Goal: Task Accomplishment & Management: Complete application form

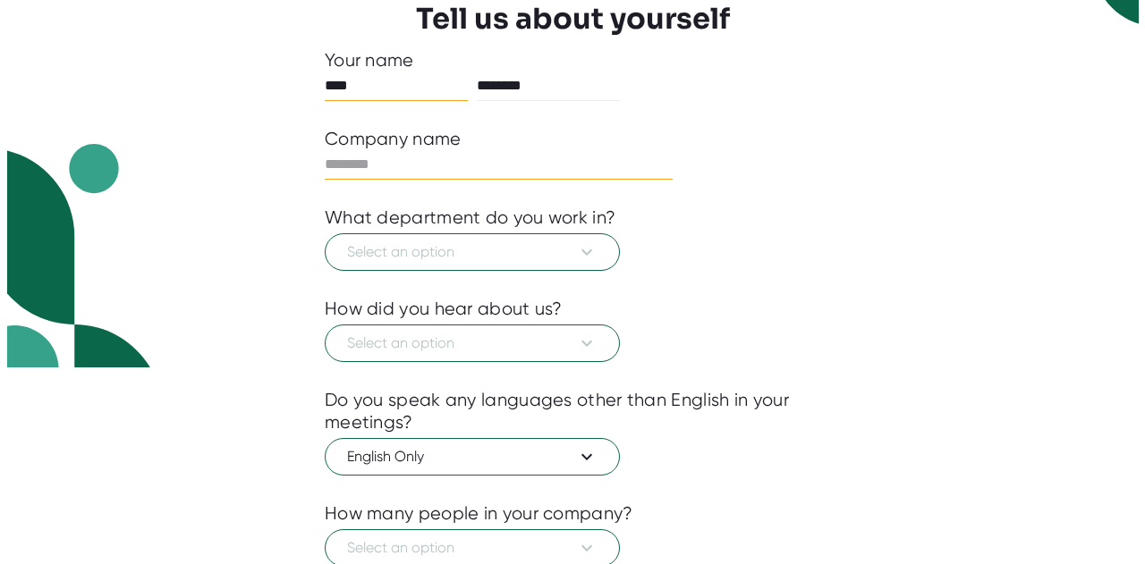
scroll to position [326, 0]
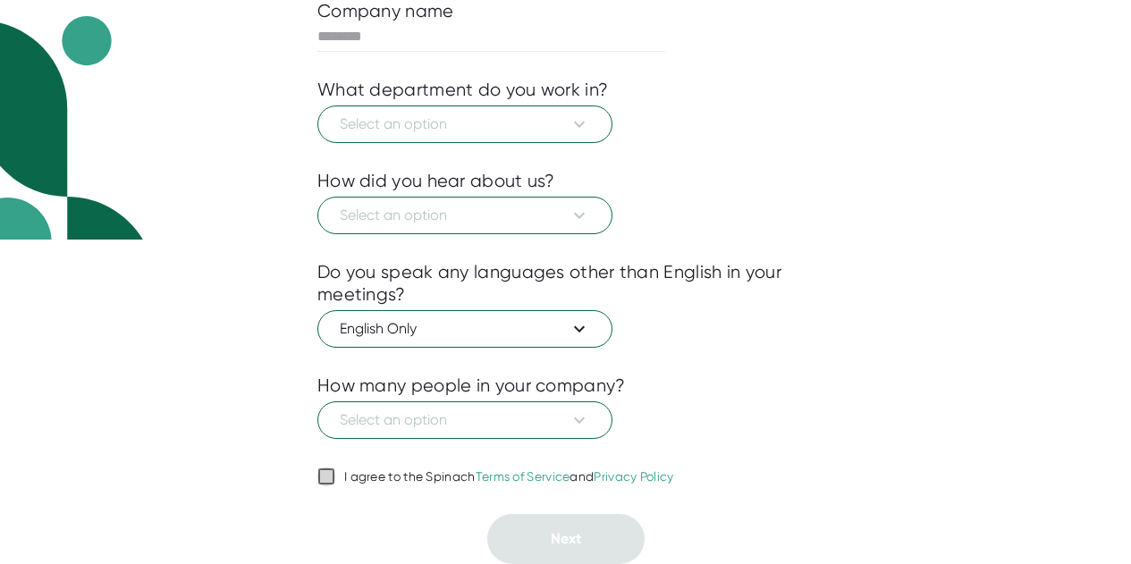
click at [317, 484] on input "I agree to the Spinach Terms of Service and Privacy Policy" at bounding box center [326, 476] width 18 height 21
checkbox input "true"
click at [411, 141] on button "Select an option" at bounding box center [464, 125] width 295 height 38
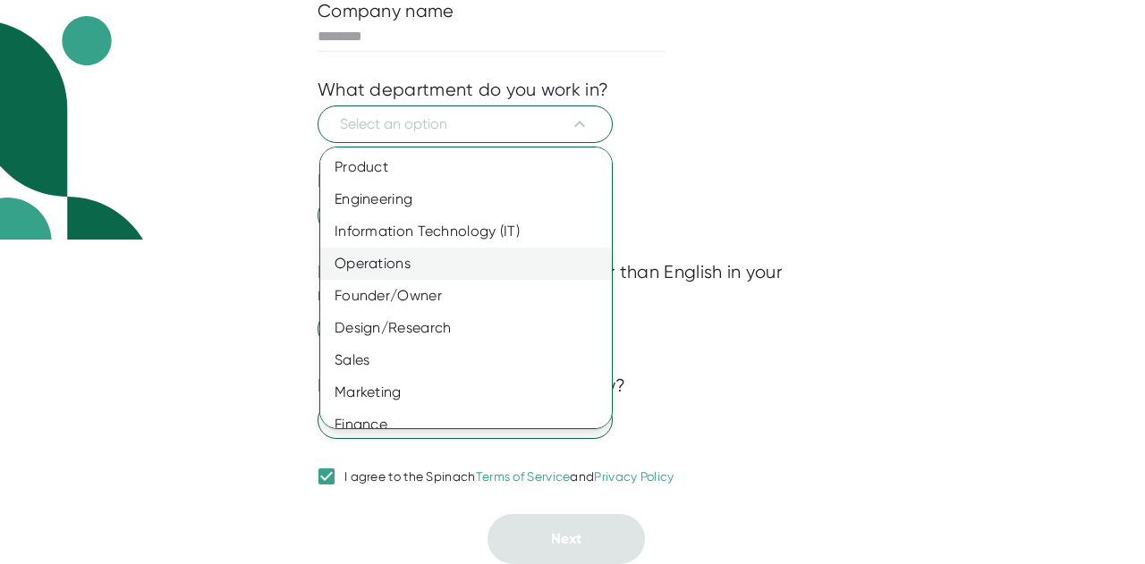
click at [436, 262] on div "Operations" at bounding box center [472, 264] width 305 height 32
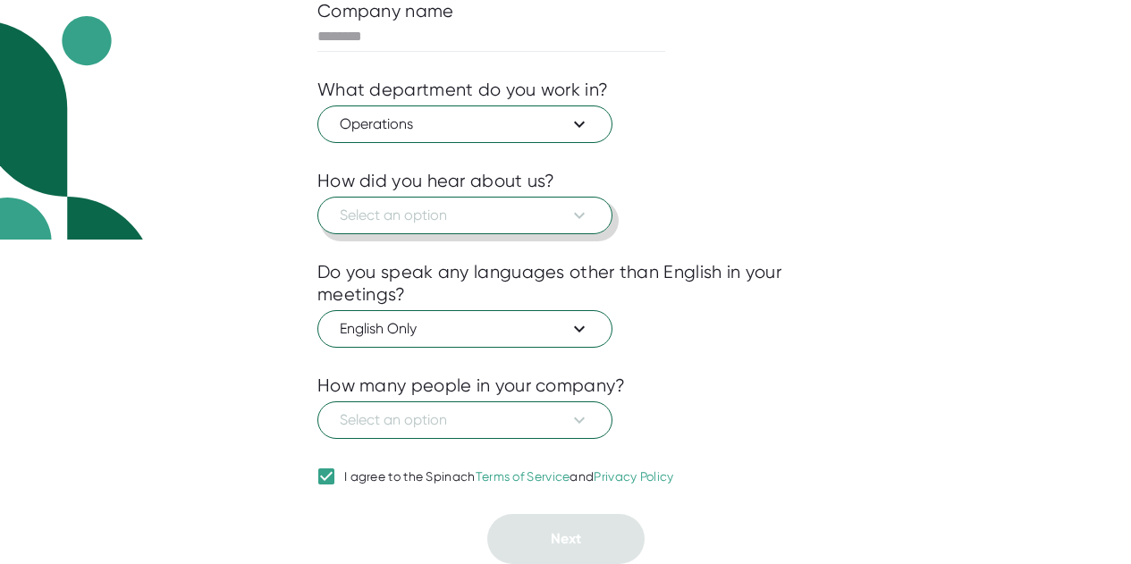
click at [438, 223] on span "Select an option" at bounding box center [465, 215] width 250 height 21
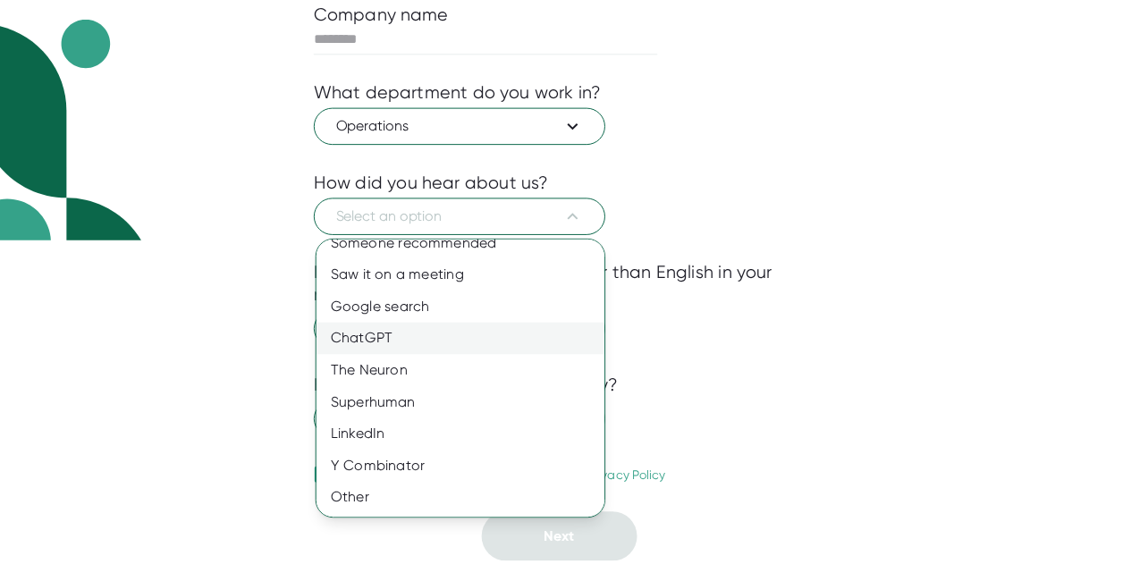
scroll to position [0, 0]
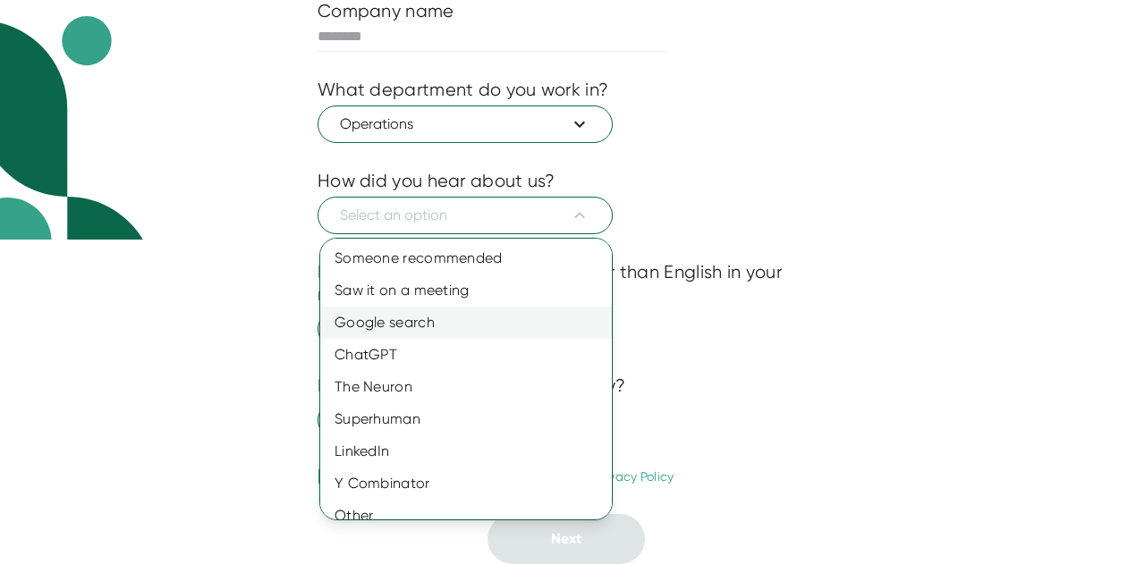
click at [421, 315] on div "Google search" at bounding box center [472, 323] width 305 height 32
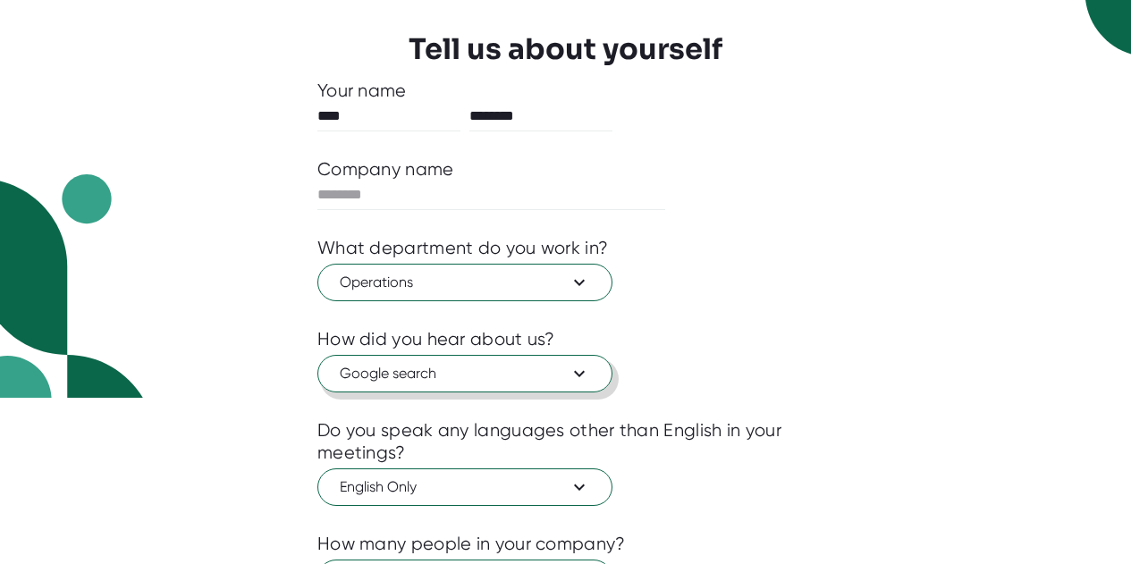
scroll to position [326, 0]
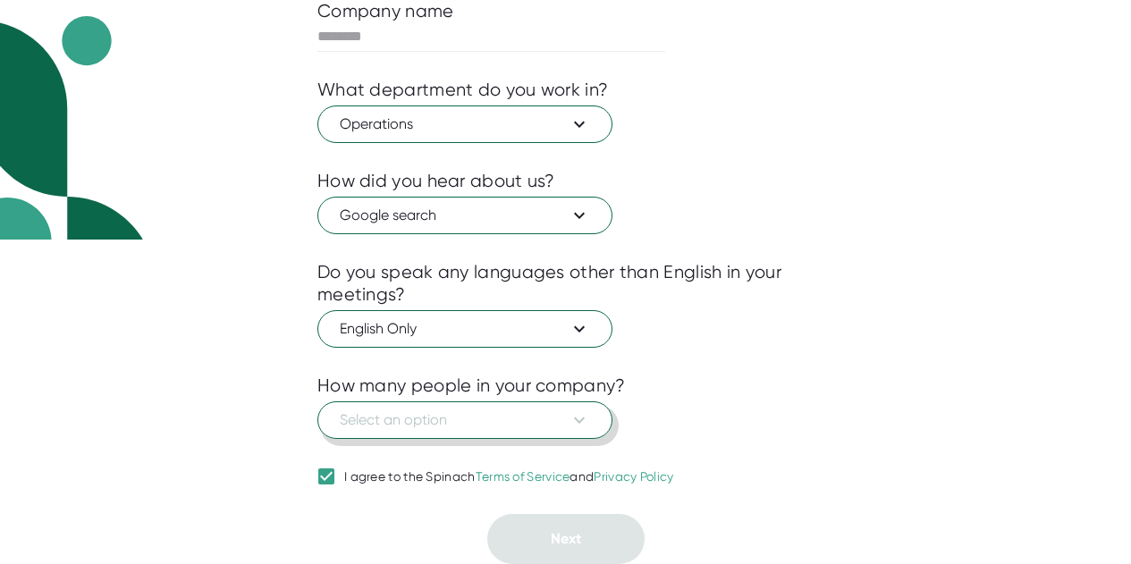
click at [393, 426] on span "Select an option" at bounding box center [465, 420] width 250 height 21
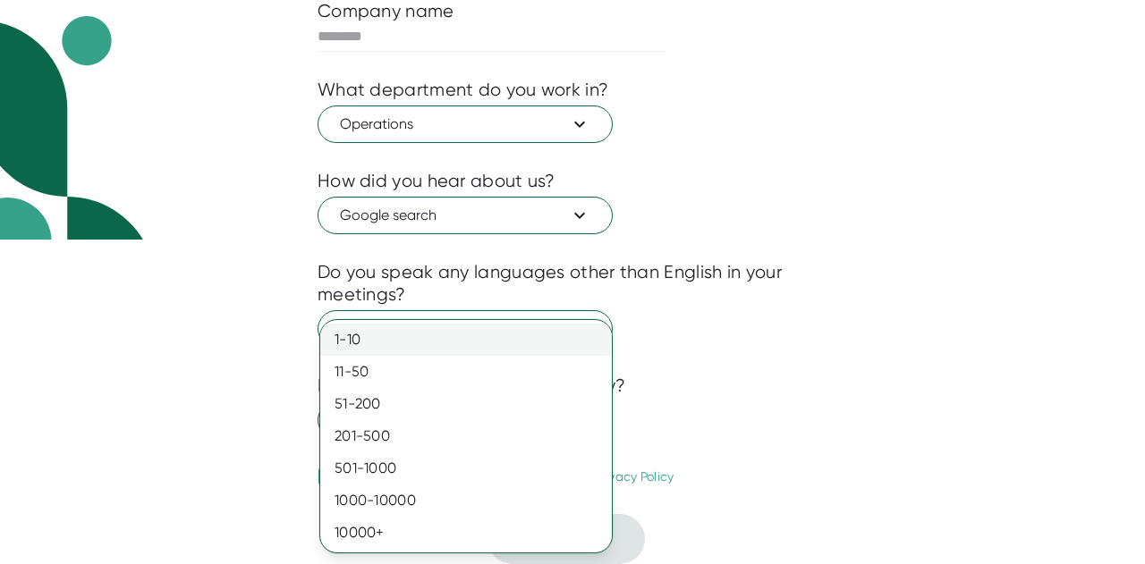
click at [371, 340] on div "1-10" at bounding box center [466, 340] width 292 height 32
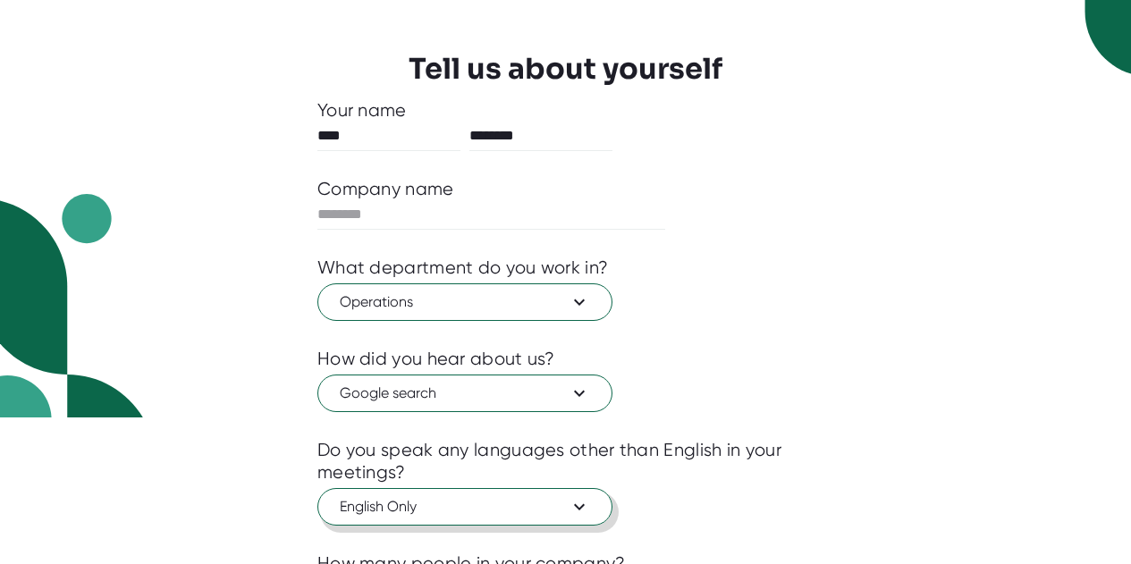
scroll to position [145, 0]
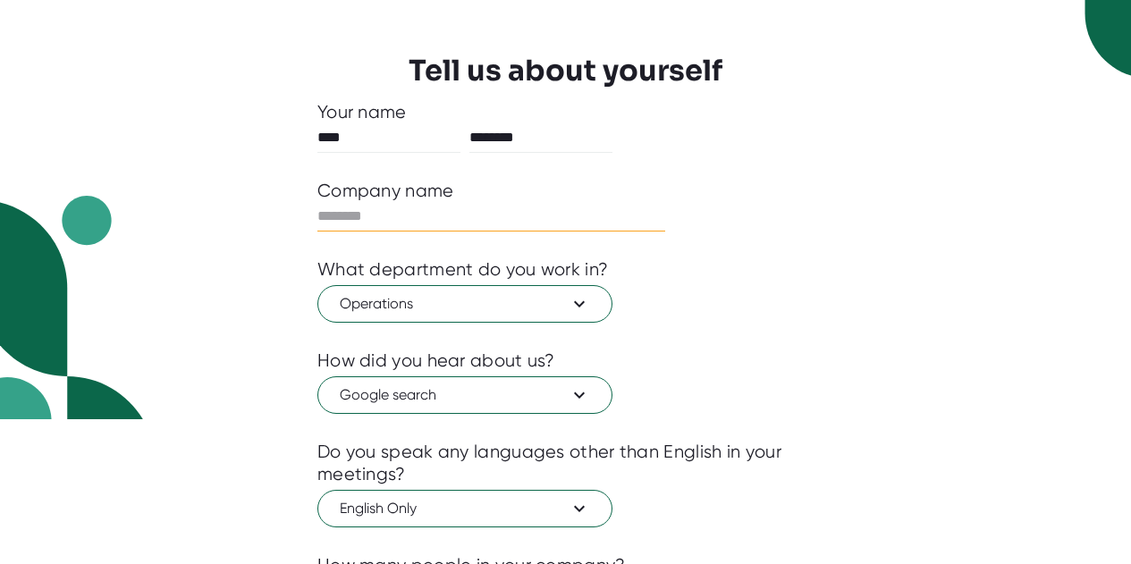
click at [393, 224] on input "text" at bounding box center [491, 216] width 348 height 29
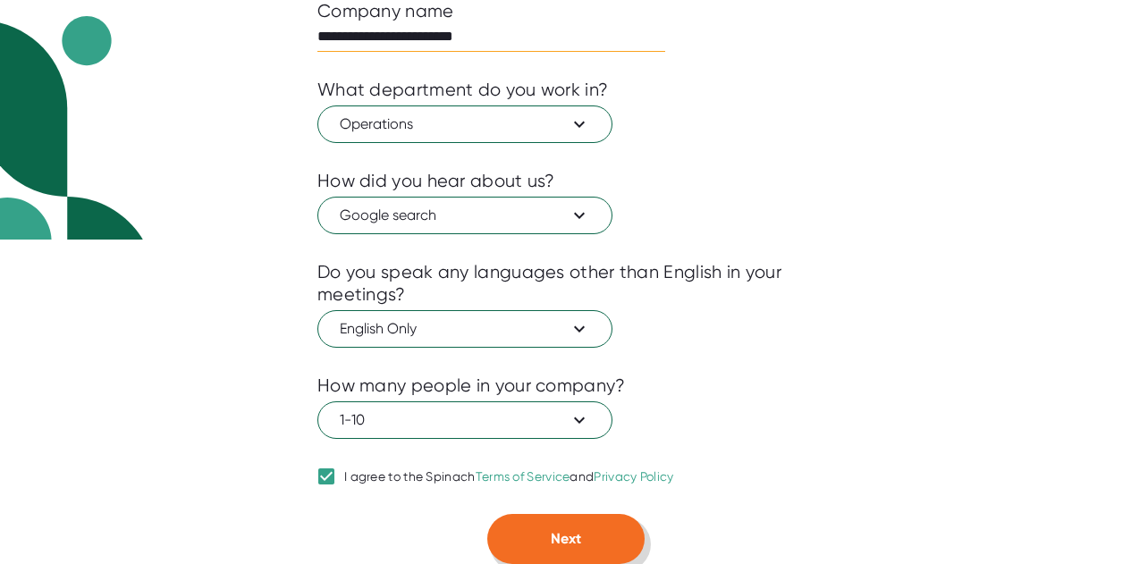
type input "**********"
click at [546, 538] on button "Next" at bounding box center [565, 539] width 157 height 50
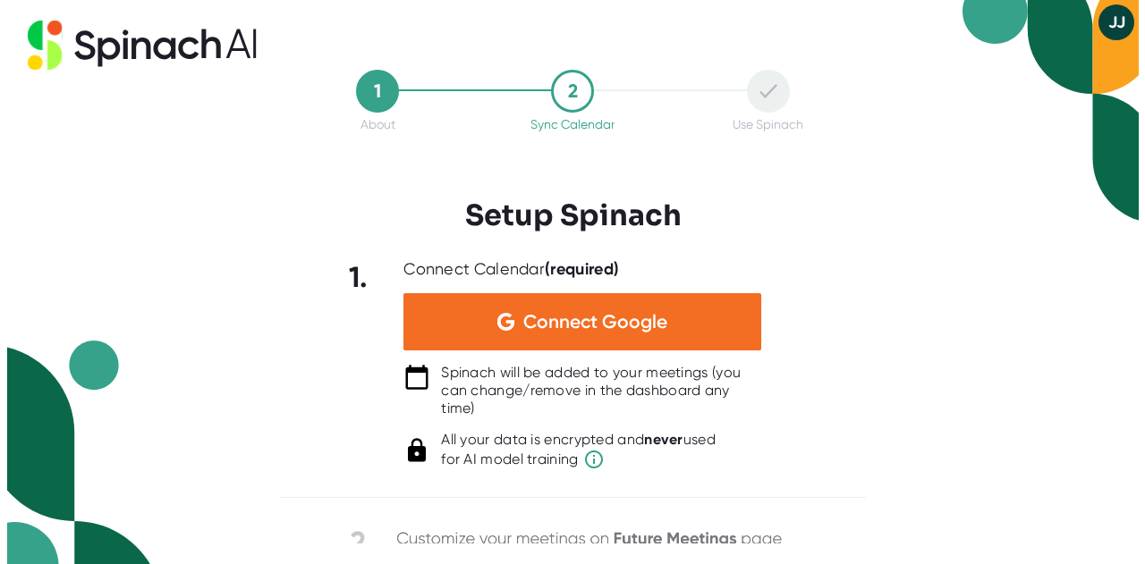
scroll to position [0, 0]
